Goal: Transaction & Acquisition: Book appointment/travel/reservation

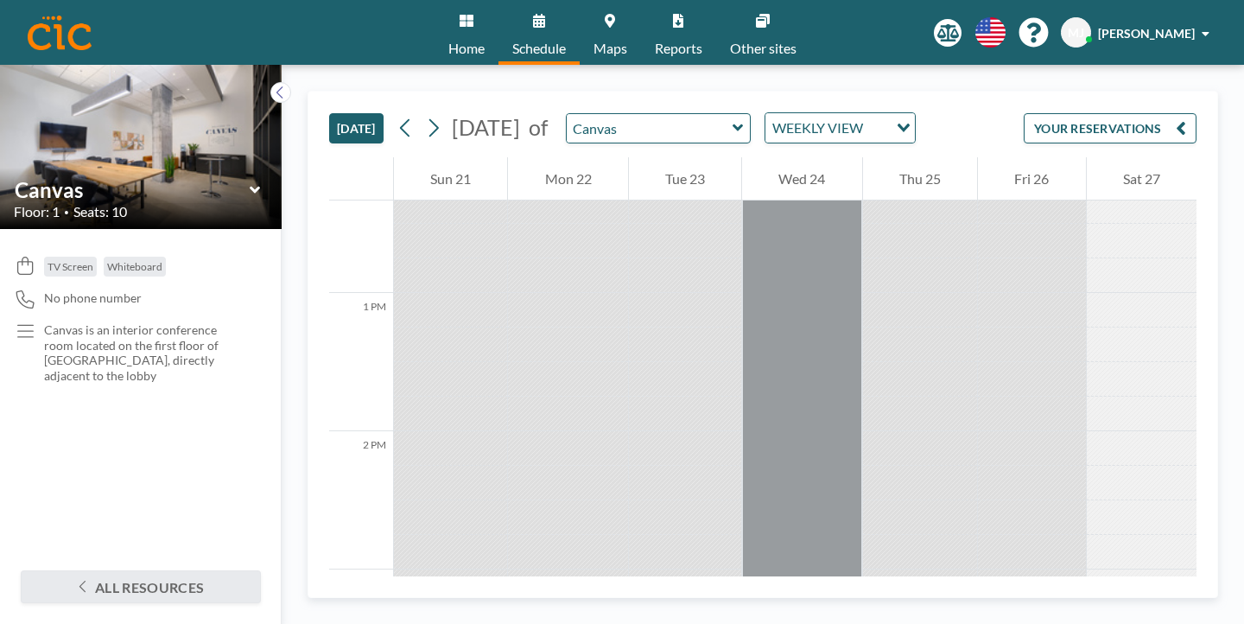
scroll to position [1740, 0]
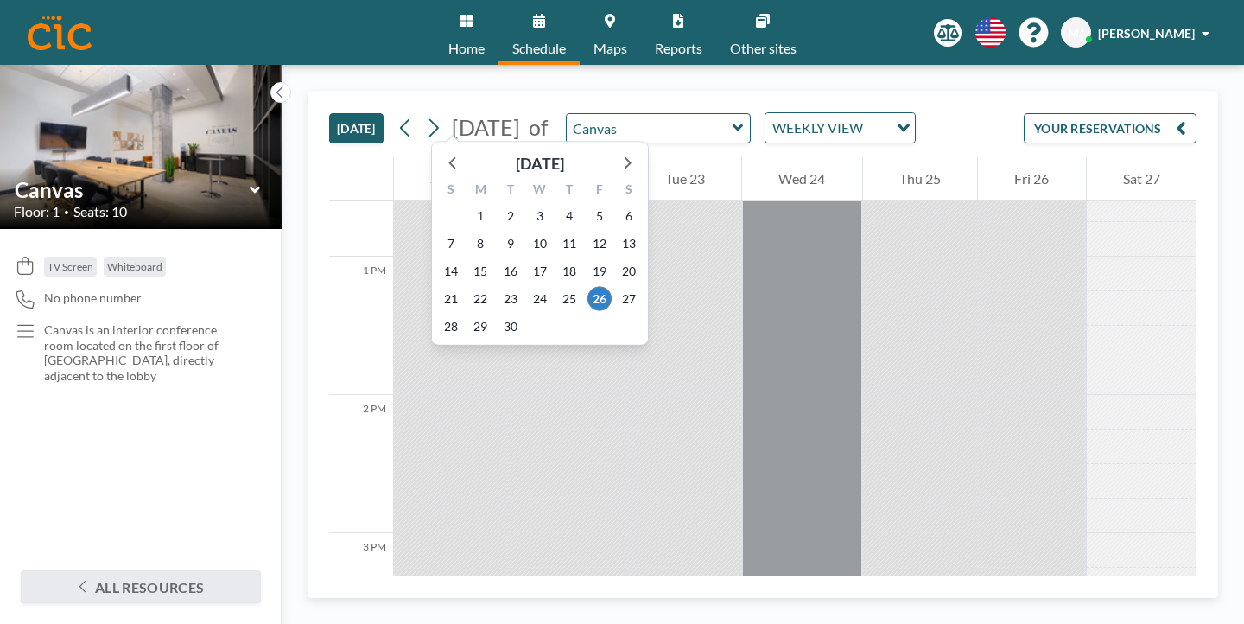
click at [477, 114] on span "[DATE]" at bounding box center [486, 127] width 68 height 26
click at [624, 157] on icon at bounding box center [627, 163] width 7 height 12
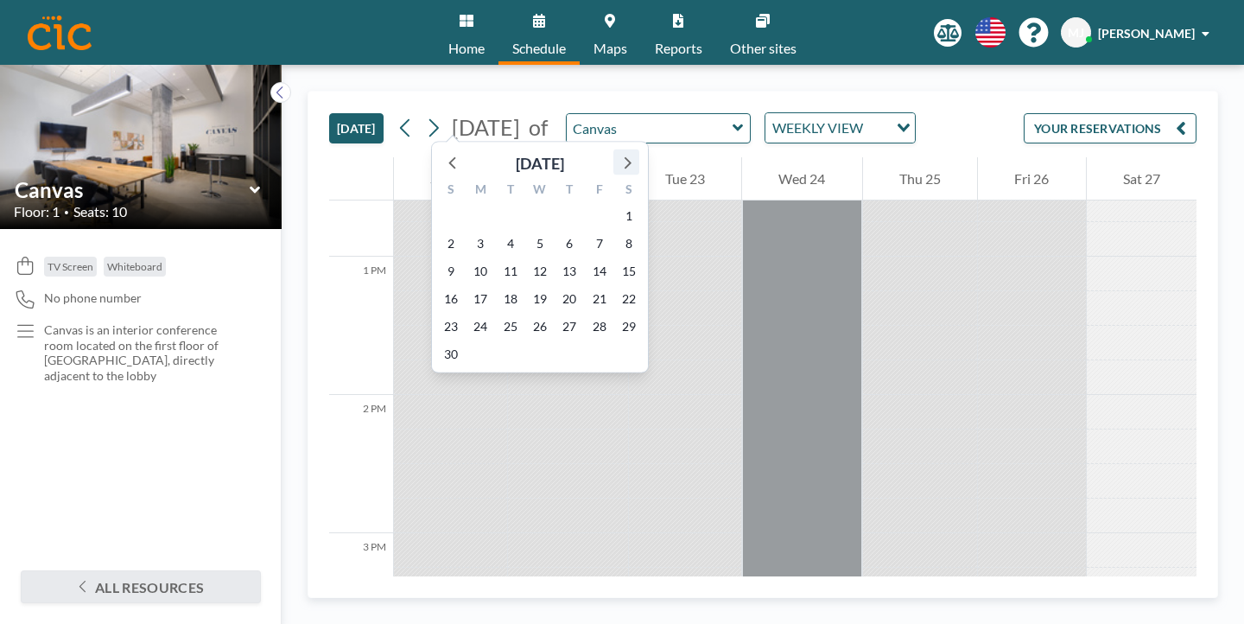
click at [624, 157] on icon at bounding box center [627, 163] width 7 height 12
click at [498, 287] on span "20" at bounding box center [510, 299] width 24 height 24
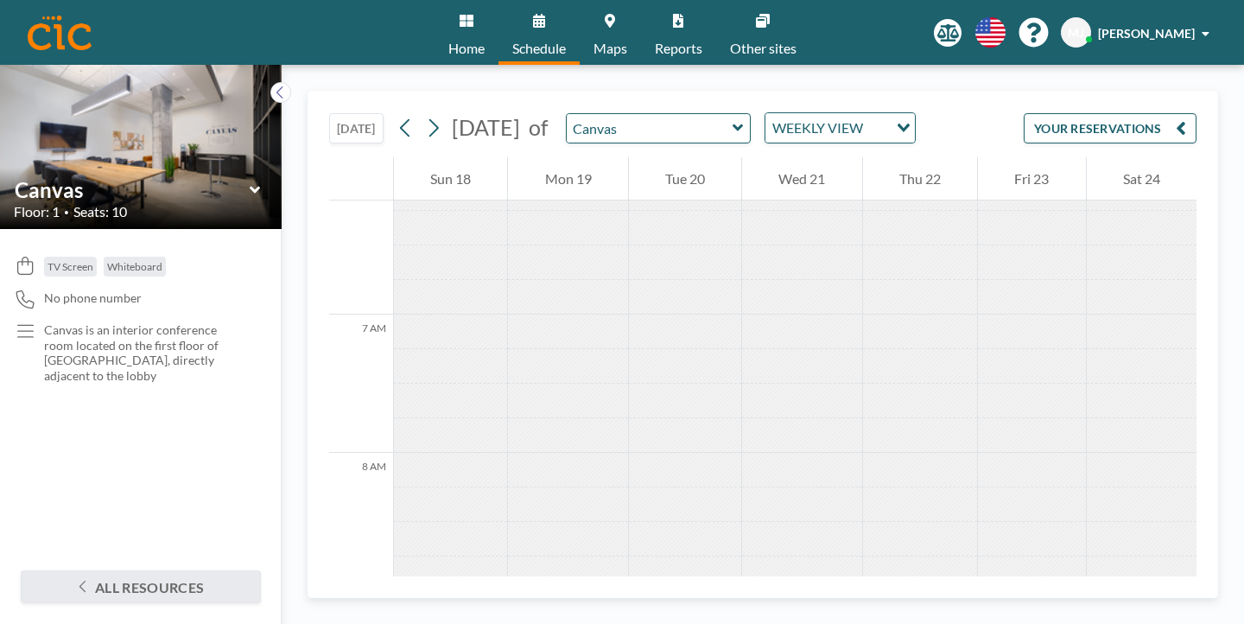
scroll to position [870, 0]
click at [643, 574] on div at bounding box center [685, 591] width 112 height 35
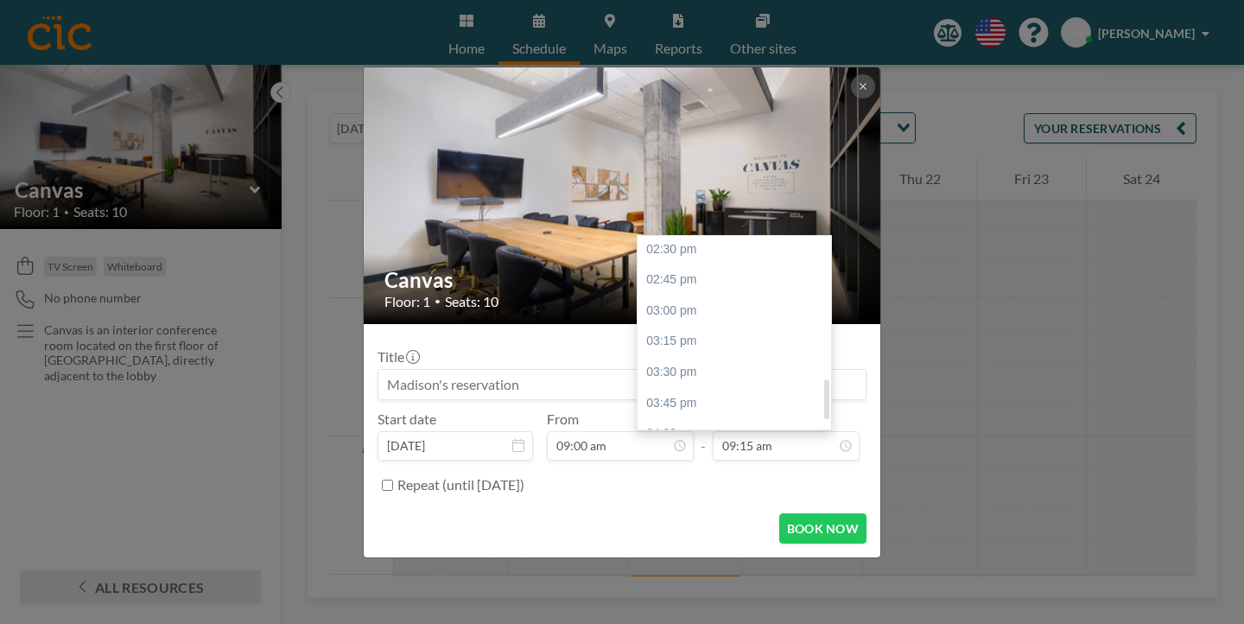
scroll to position [716, 0]
click at [690, 504] on div "05:00 pm" at bounding box center [733, 519] width 193 height 31
type input "05:00 pm"
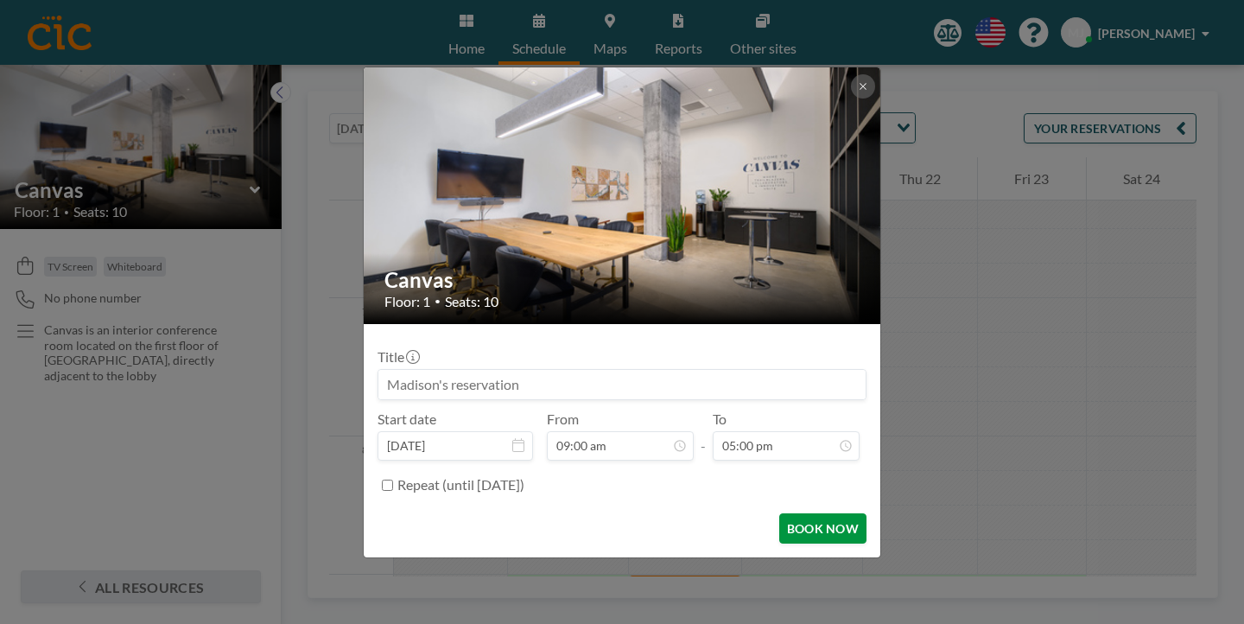
click at [779, 513] on button "BOOK NOW" at bounding box center [822, 528] width 87 height 30
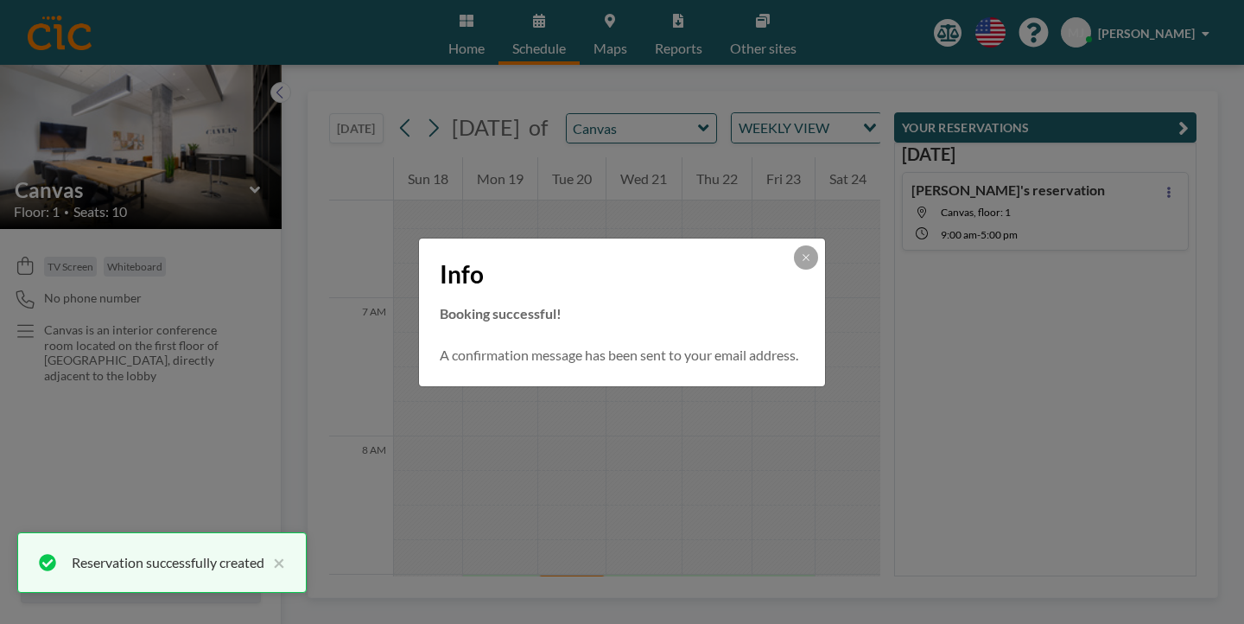
scroll to position [0, 0]
click at [794, 269] on button at bounding box center [806, 257] width 24 height 24
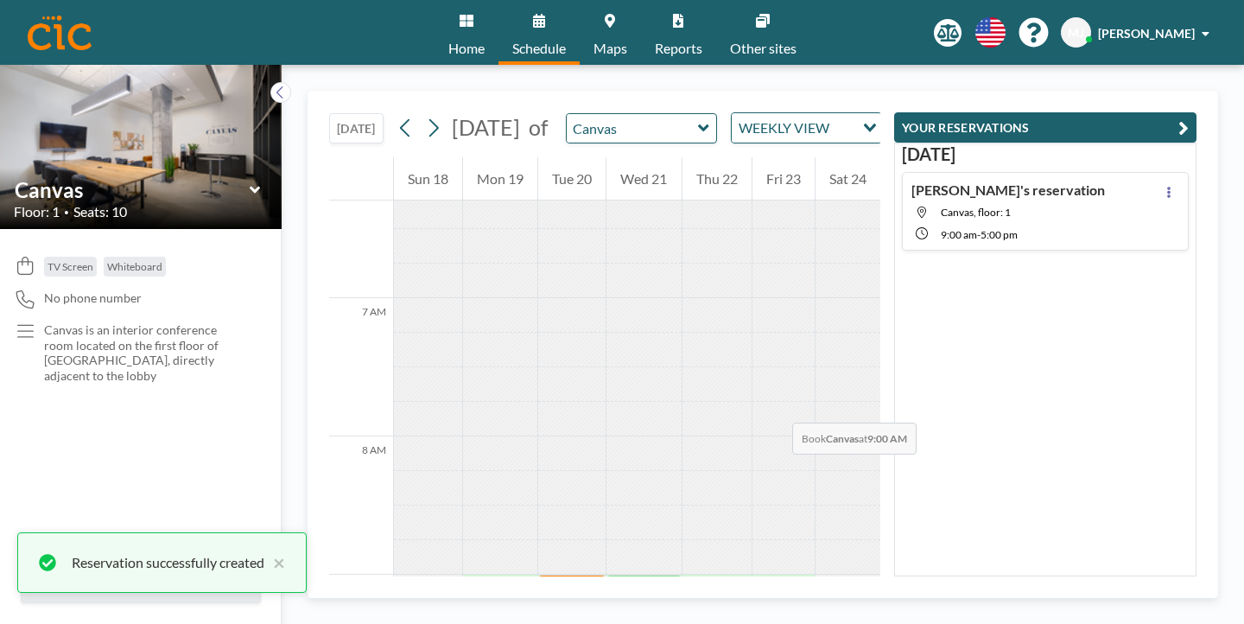
click at [626, 574] on div at bounding box center [643, 591] width 74 height 35
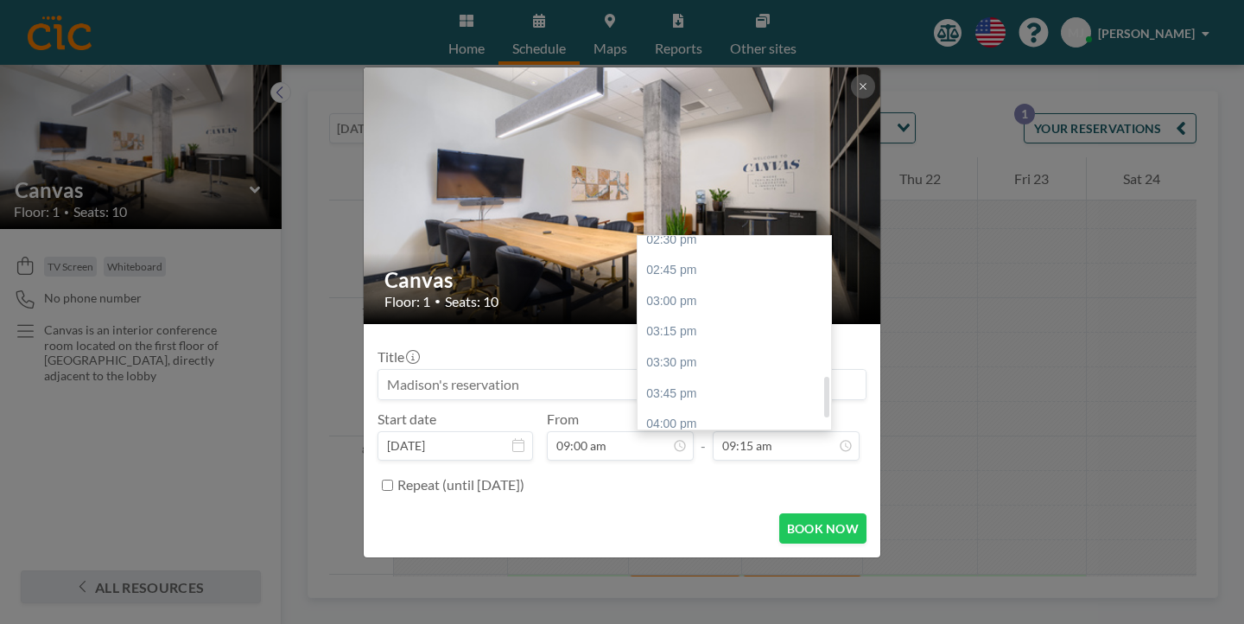
scroll to position [716, 0]
click at [693, 504] on div "05:00 pm" at bounding box center [733, 519] width 193 height 31
type input "05:00 pm"
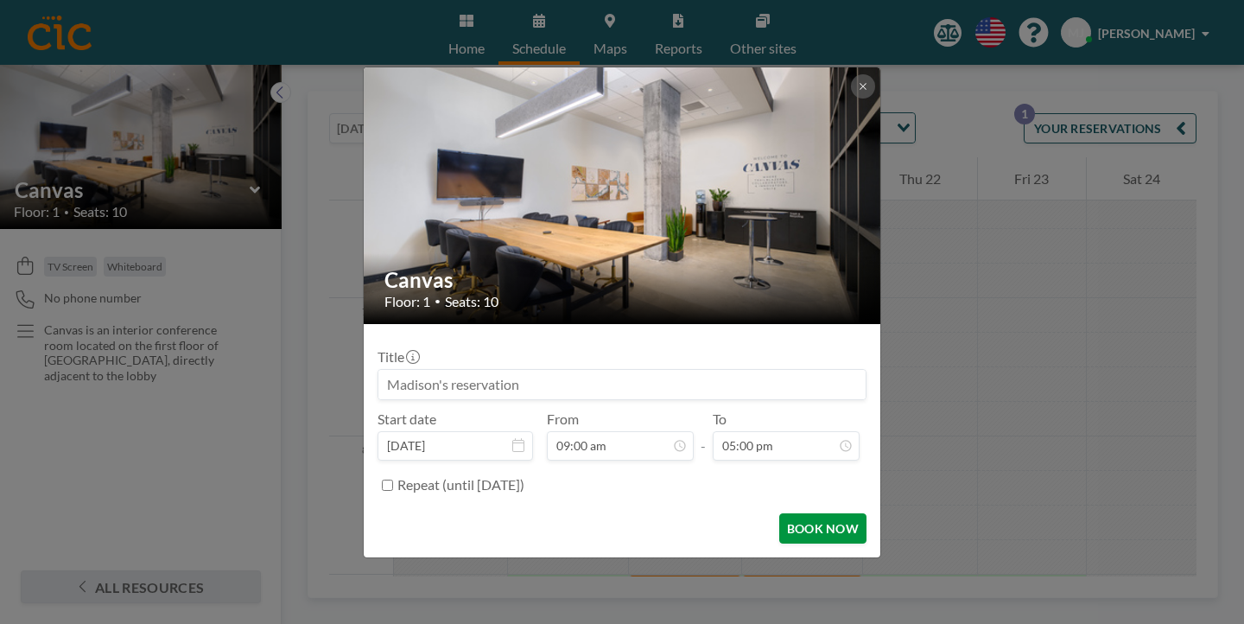
click at [785, 513] on button "BOOK NOW" at bounding box center [822, 528] width 87 height 30
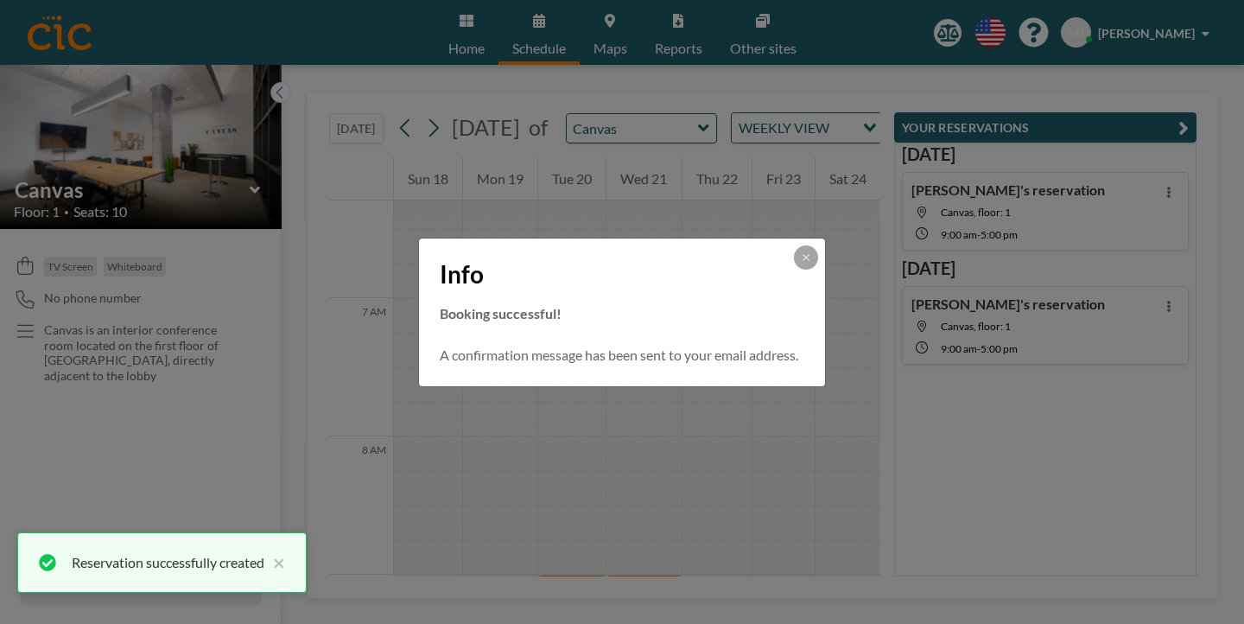
scroll to position [0, 0]
click at [801, 263] on icon at bounding box center [806, 257] width 10 height 10
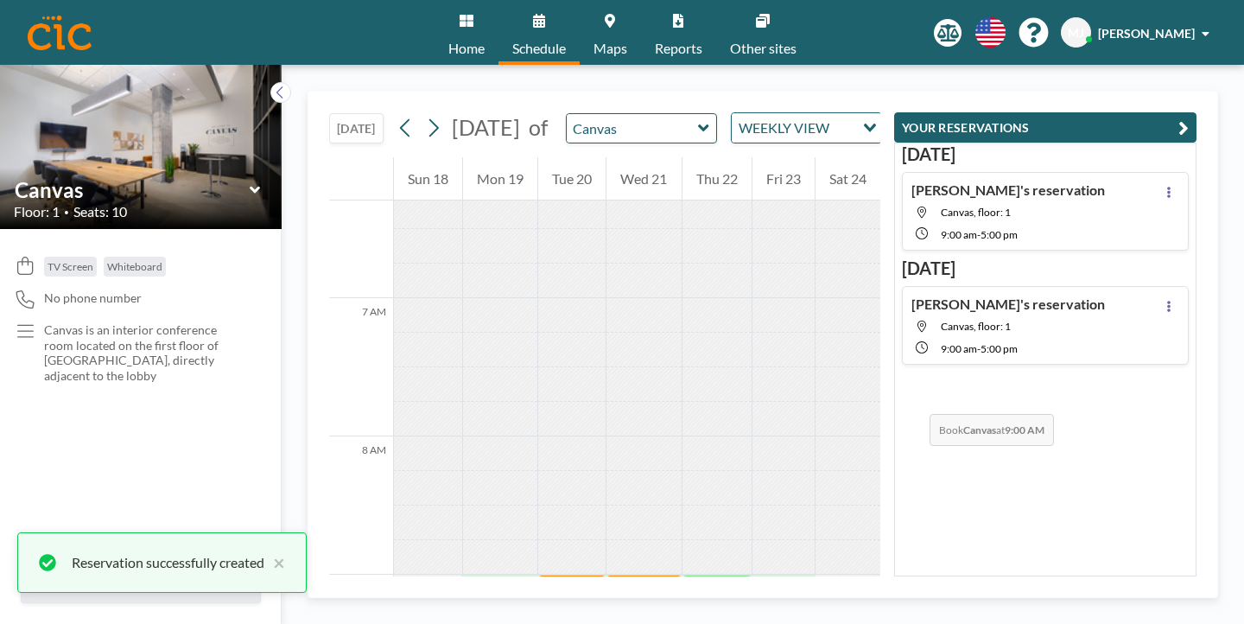
click at [738, 574] on div at bounding box center [716, 591] width 69 height 35
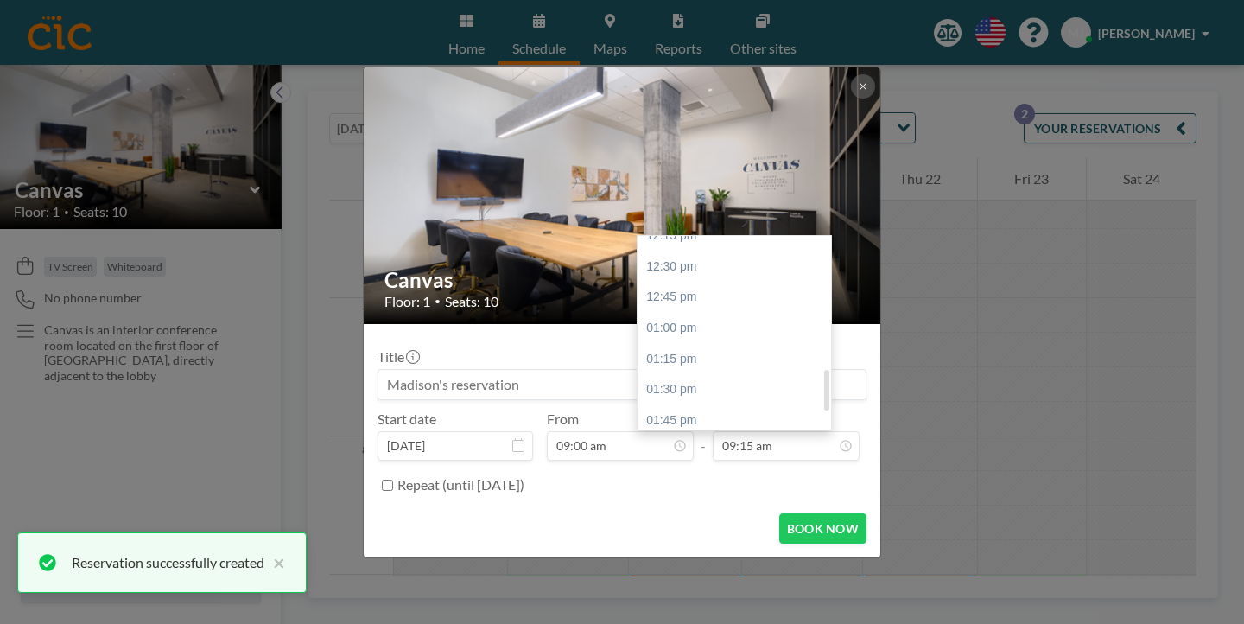
scroll to position [716, 0]
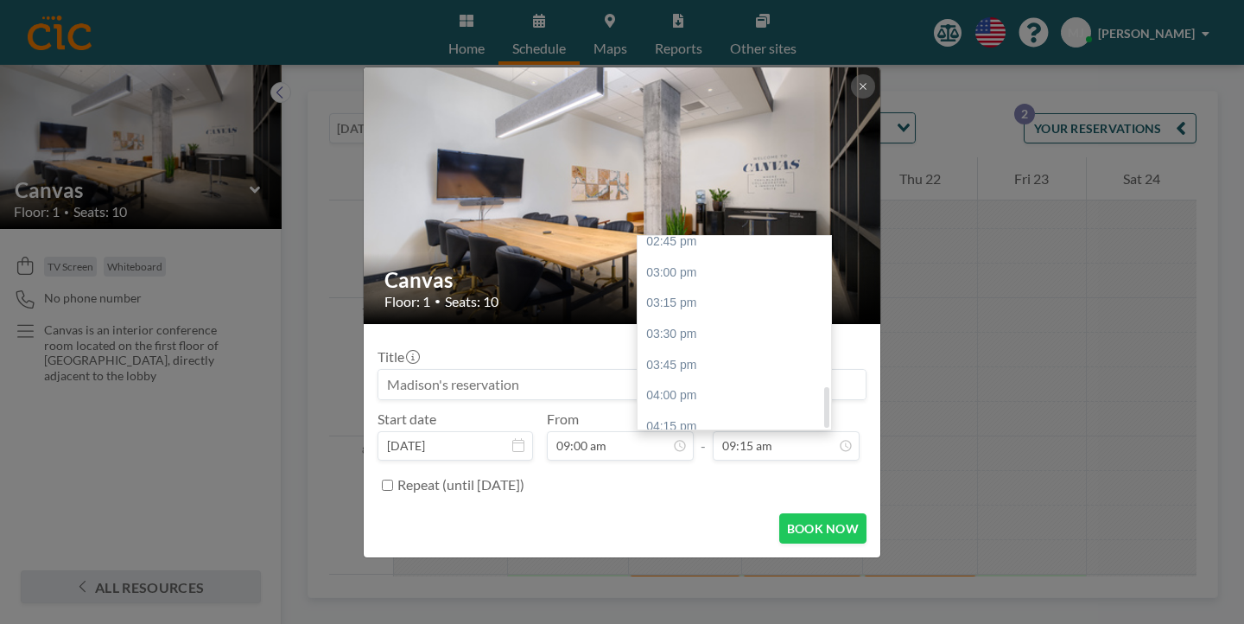
click at [711, 504] on div "05:00 pm" at bounding box center [733, 519] width 193 height 31
type input "05:00 pm"
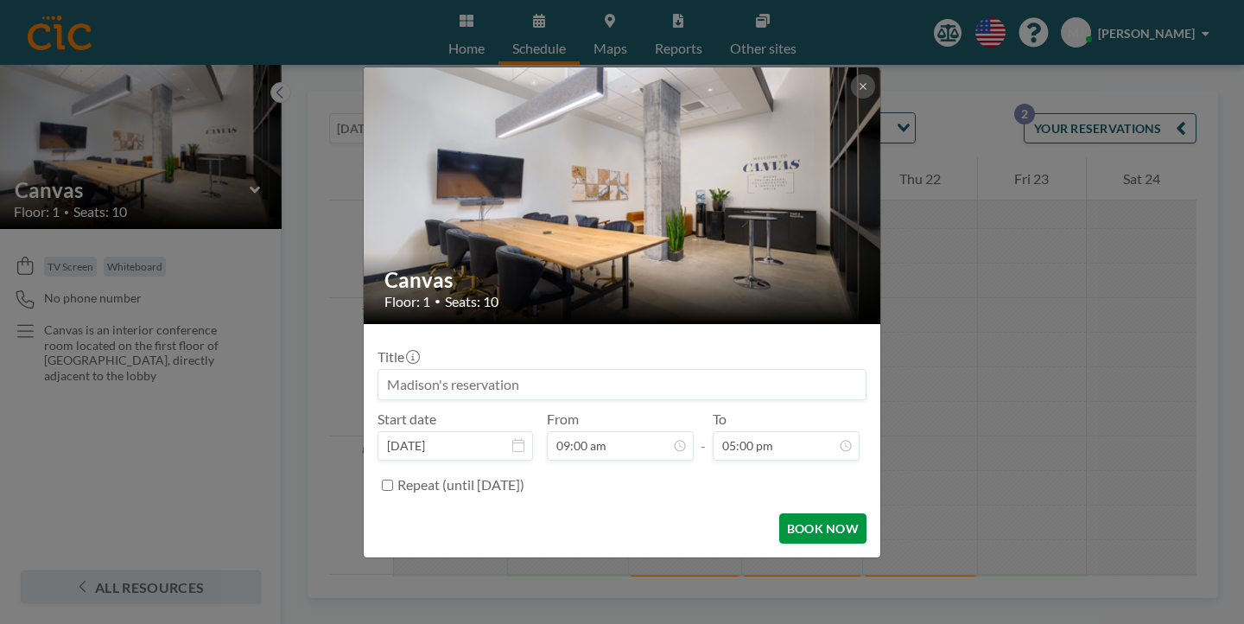
click at [779, 513] on button "BOOK NOW" at bounding box center [822, 528] width 87 height 30
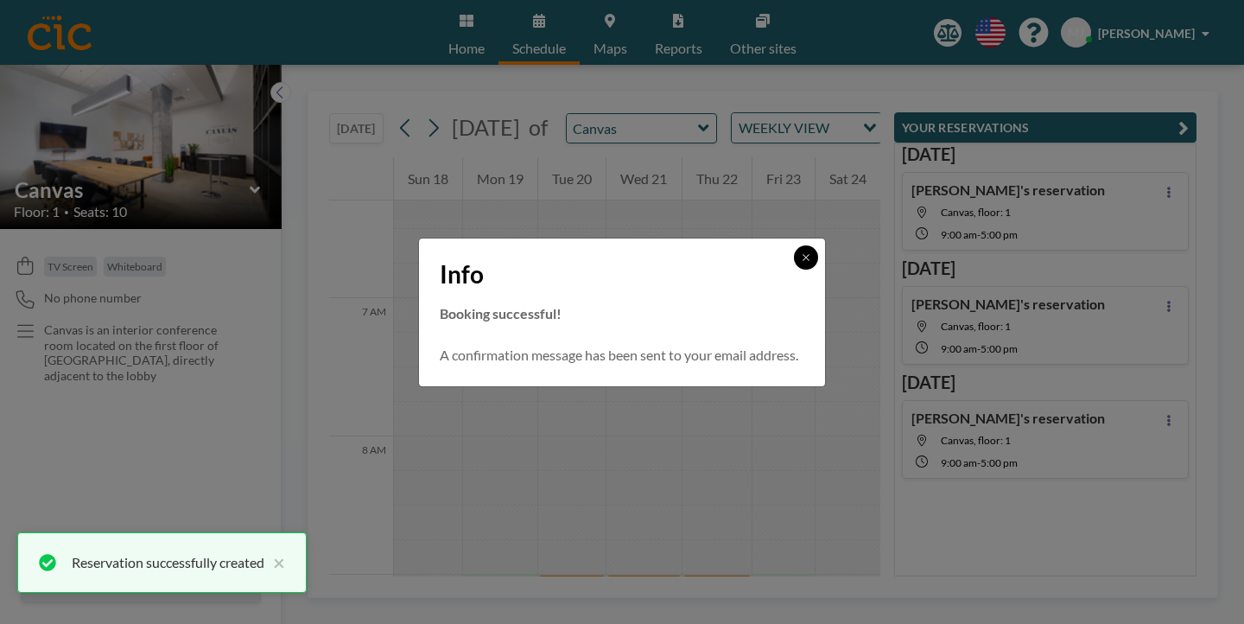
click at [794, 269] on button at bounding box center [806, 257] width 24 height 24
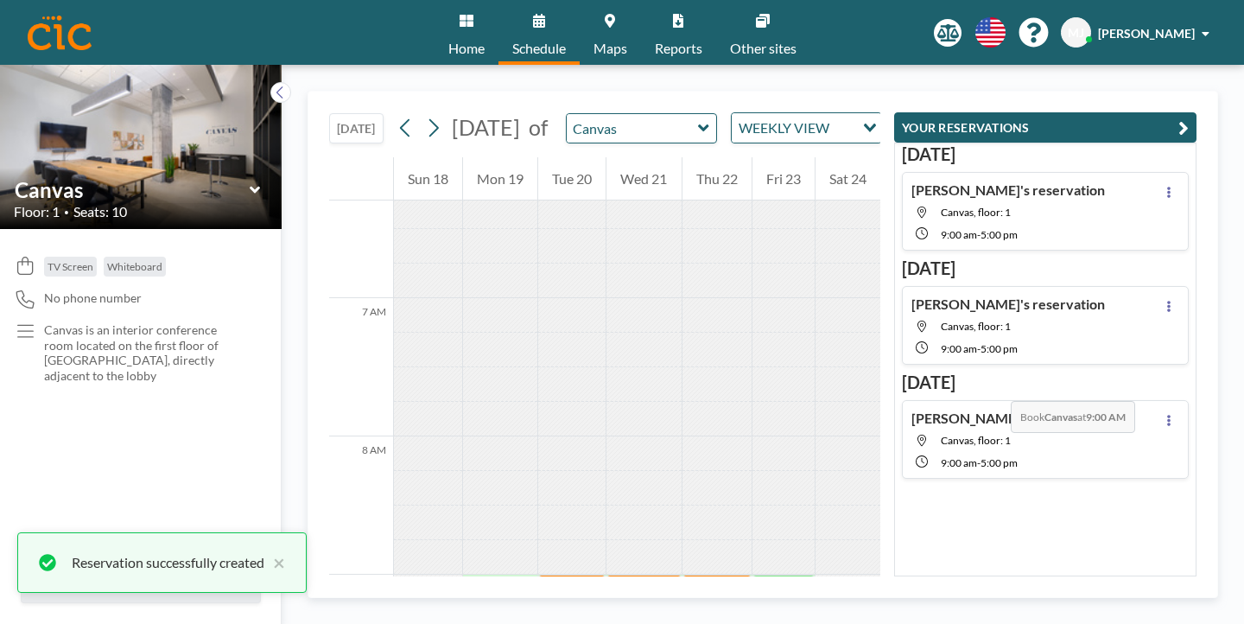
click at [803, 574] on div at bounding box center [783, 591] width 62 height 35
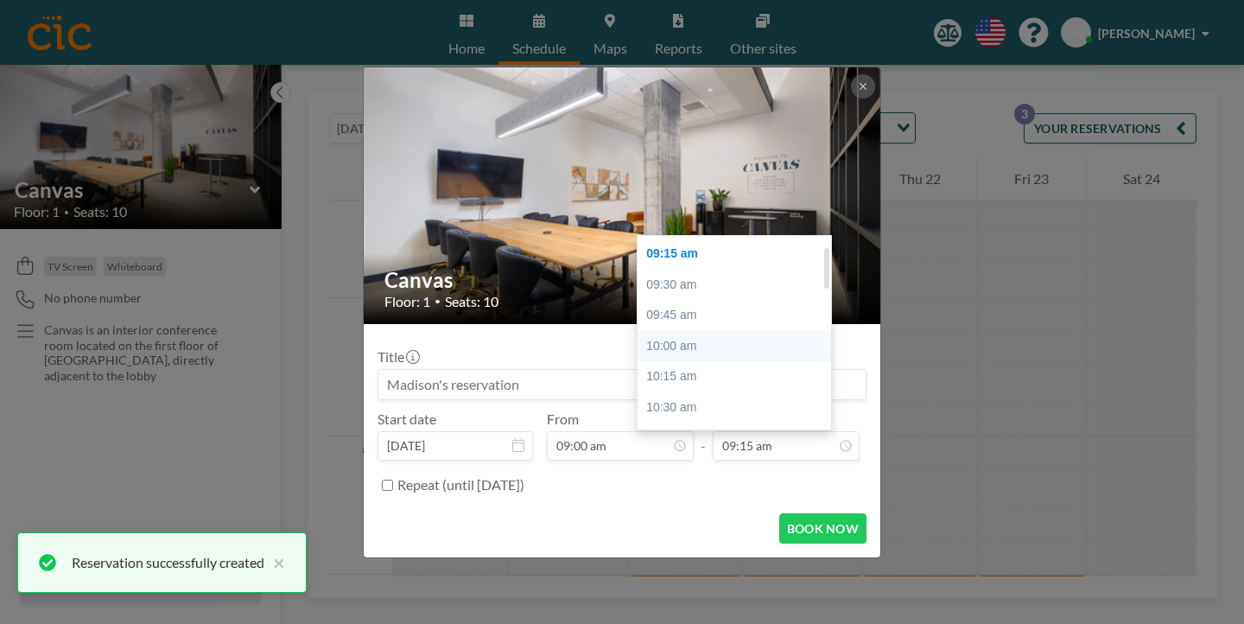
scroll to position [716, 0]
click at [689, 504] on div "05:00 pm" at bounding box center [733, 519] width 193 height 31
type input "05:00 pm"
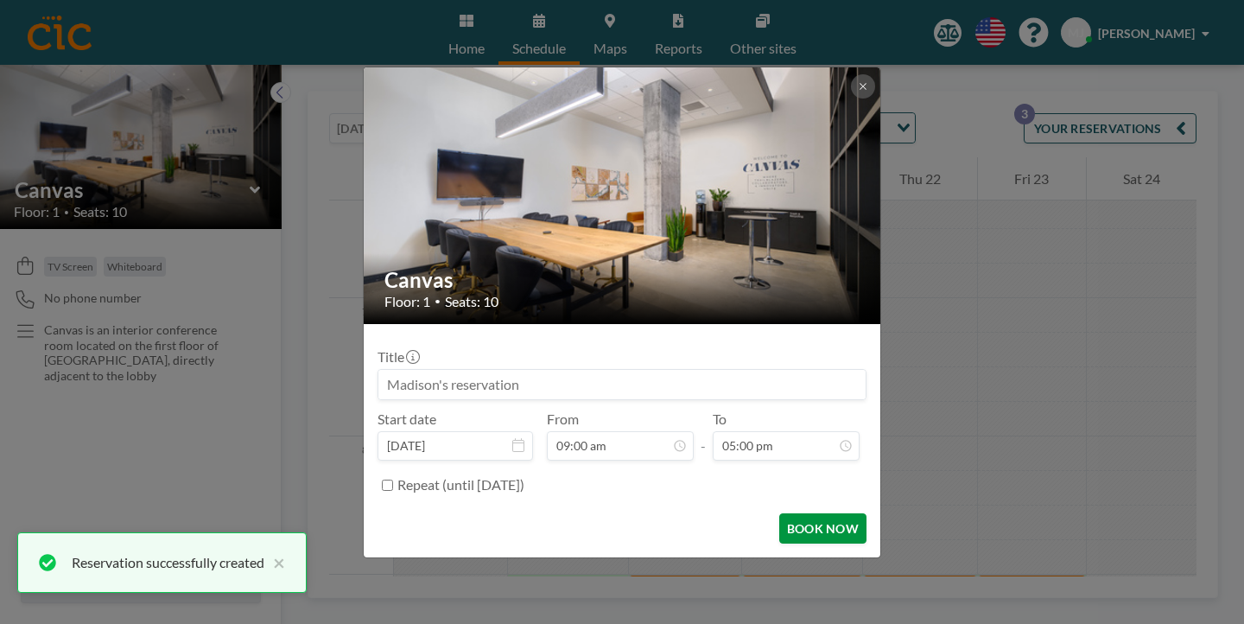
click at [783, 513] on button "BOOK NOW" at bounding box center [822, 528] width 87 height 30
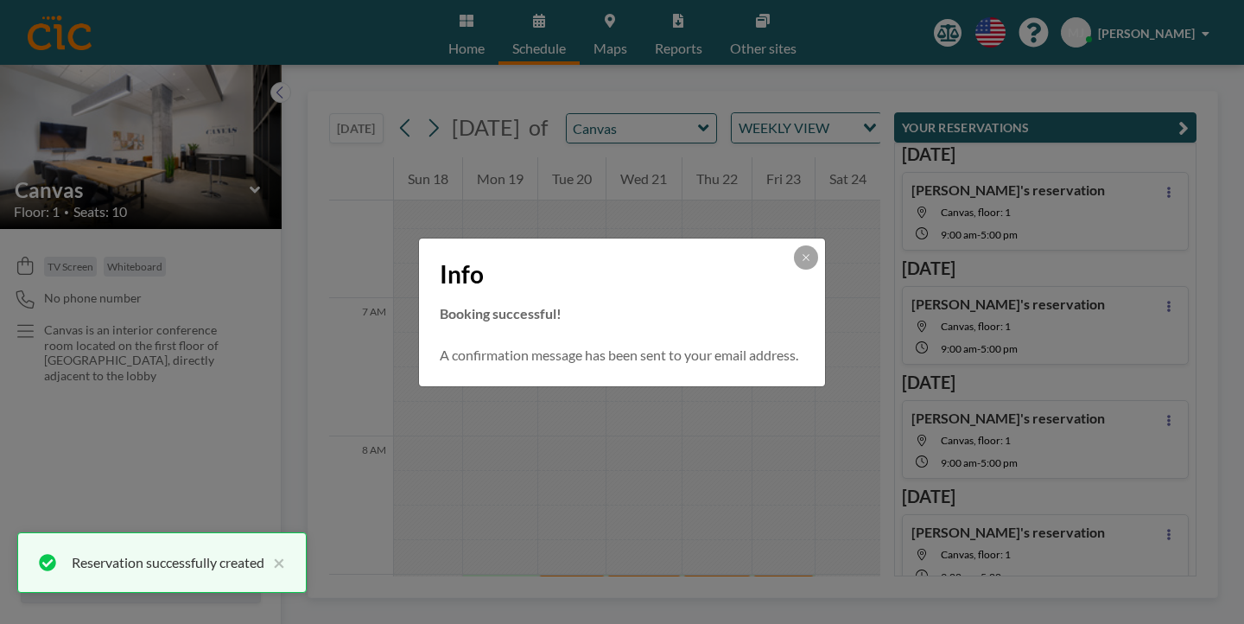
scroll to position [0, 0]
click at [794, 259] on button at bounding box center [806, 257] width 24 height 24
